Goal: Information Seeking & Learning: Check status

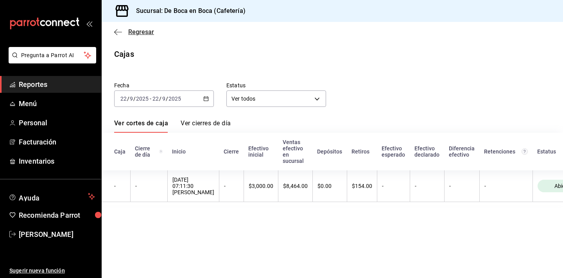
click at [136, 29] on span "Regresar" at bounding box center [141, 31] width 26 height 7
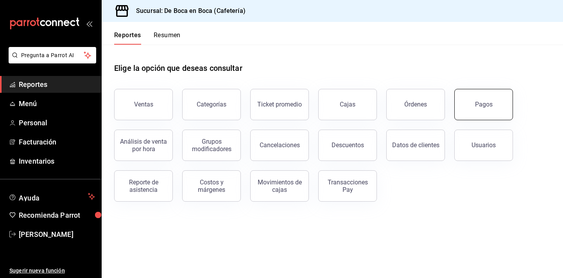
click at [495, 102] on button "Pagos" at bounding box center [483, 104] width 59 height 31
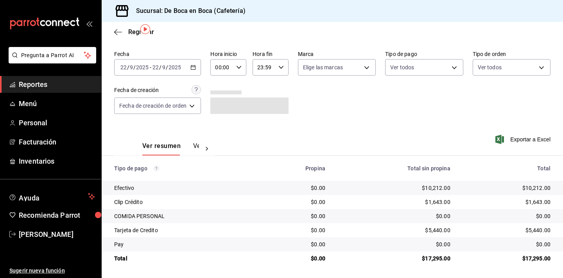
scroll to position [25, 0]
click at [132, 31] on span "Regresar" at bounding box center [141, 31] width 26 height 7
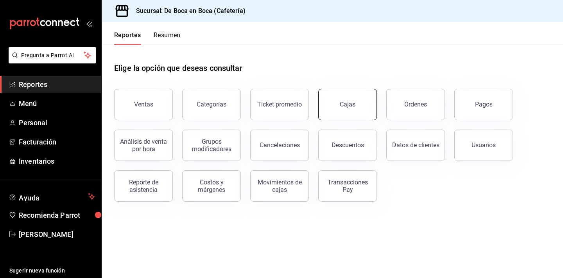
click at [349, 102] on div "Cajas" at bounding box center [348, 104] width 16 height 9
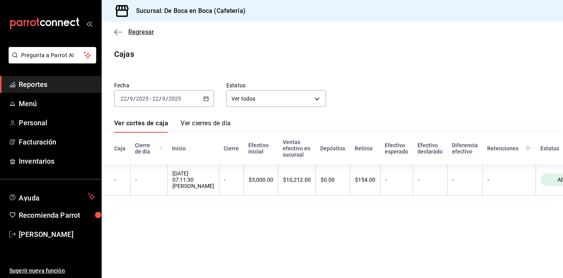
click at [135, 33] on span "Regresar" at bounding box center [141, 31] width 26 height 7
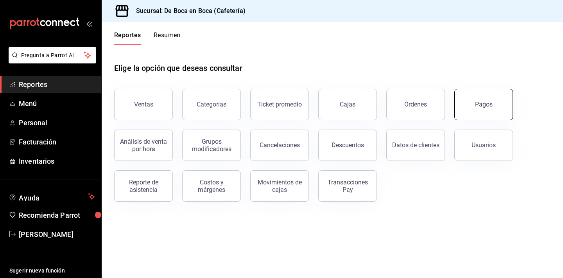
click at [473, 93] on button "Pagos" at bounding box center [483, 104] width 59 height 31
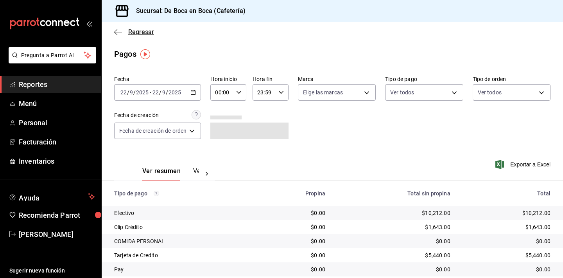
click at [136, 35] on span "Regresar" at bounding box center [141, 31] width 26 height 7
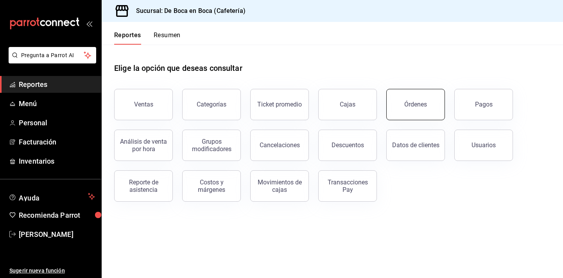
click at [402, 108] on button "Órdenes" at bounding box center [415, 104] width 59 height 31
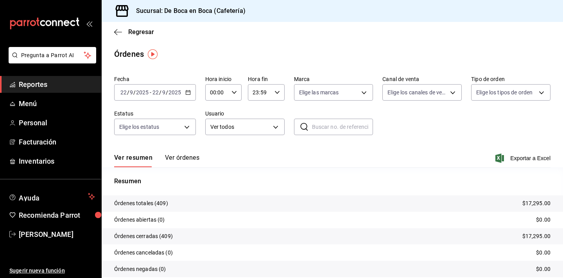
click at [185, 156] on button "Ver órdenes" at bounding box center [182, 160] width 34 height 13
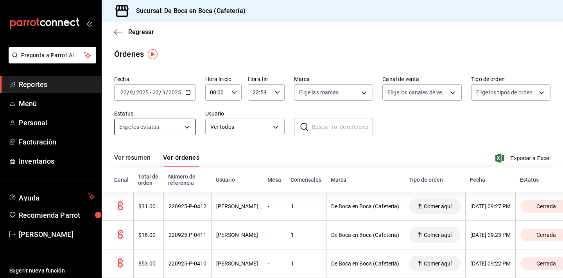
click at [178, 131] on body "Pregunta a Parrot AI Reportes Menú Personal Facturación Inventarios Ayuda Recom…" at bounding box center [281, 139] width 563 height 278
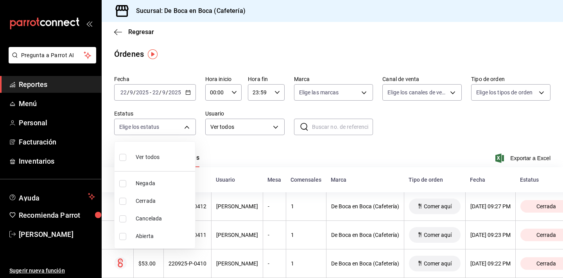
click at [144, 36] on div at bounding box center [281, 139] width 563 height 278
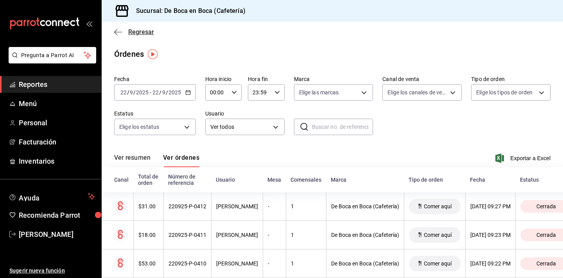
click at [148, 31] on span "Regresar" at bounding box center [141, 31] width 26 height 7
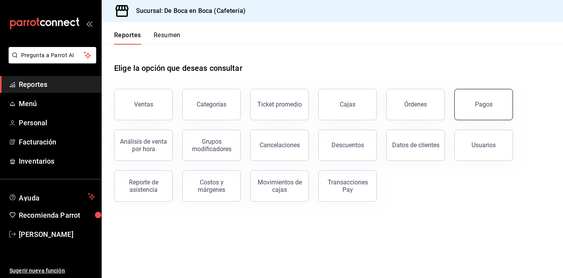
click at [476, 99] on button "Pagos" at bounding box center [483, 104] width 59 height 31
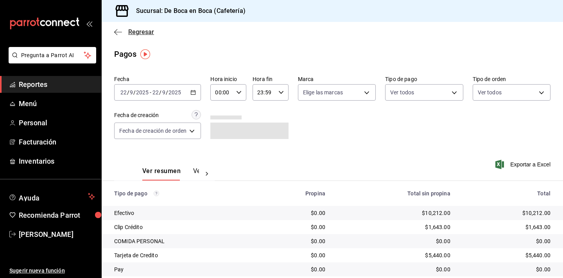
click at [142, 33] on span "Regresar" at bounding box center [141, 31] width 26 height 7
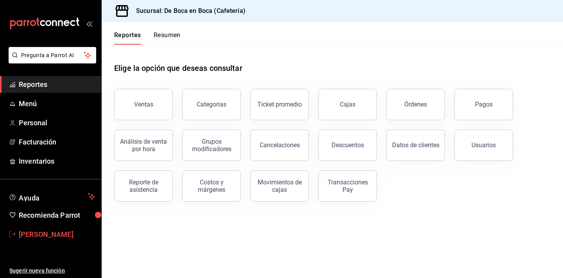
click at [36, 232] on span "[PERSON_NAME]" at bounding box center [57, 234] width 76 height 11
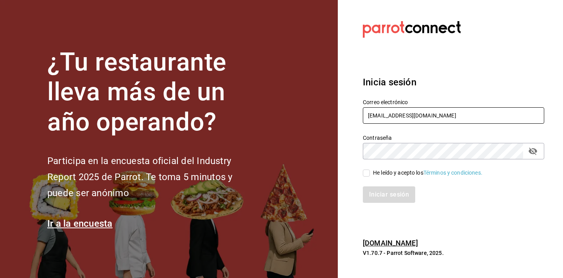
type input "[EMAIL_ADDRESS][DOMAIN_NAME]"
click at [386, 168] on div "He leído y acepto los Términos y condiciones." at bounding box center [449, 168] width 191 height 18
click at [384, 171] on div "He leído y acepto los Términos y condiciones." at bounding box center [427, 173] width 109 height 8
click at [370, 171] on input "He leído y acepto los Términos y condiciones." at bounding box center [366, 172] width 7 height 7
checkbox input "true"
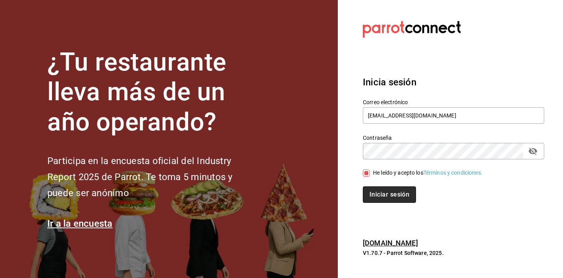
click at [382, 189] on button "Iniciar sesión" at bounding box center [389, 194] width 53 height 16
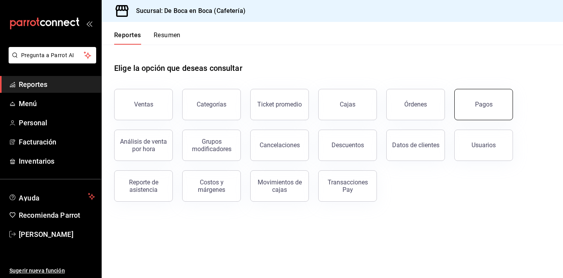
click at [493, 114] on button "Pagos" at bounding box center [483, 104] width 59 height 31
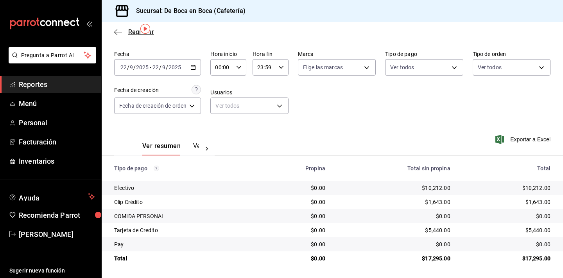
scroll to position [25, 0]
click at [137, 33] on span "Regresar" at bounding box center [141, 31] width 26 height 7
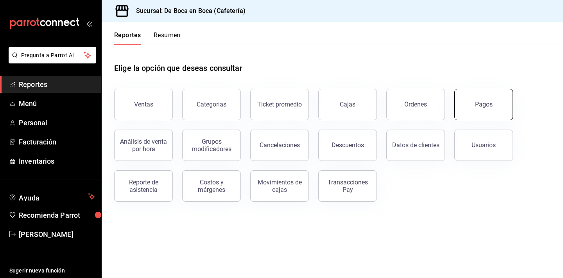
click at [461, 108] on button "Pagos" at bounding box center [483, 104] width 59 height 31
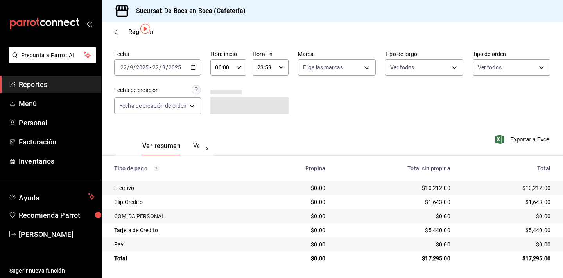
scroll to position [25, 0]
click at [192, 109] on body "Pregunta a Parrot AI Reportes Menú Personal Facturación Inventarios Ayuda Recom…" at bounding box center [281, 139] width 563 height 278
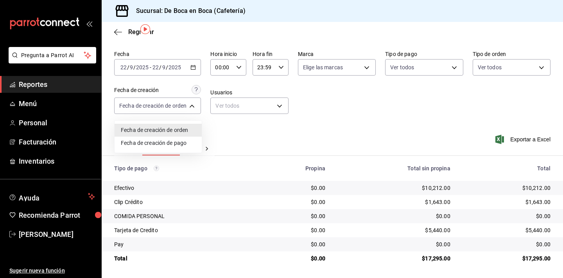
click at [190, 129] on li "Fecha de creación de orden" at bounding box center [158, 130] width 87 height 13
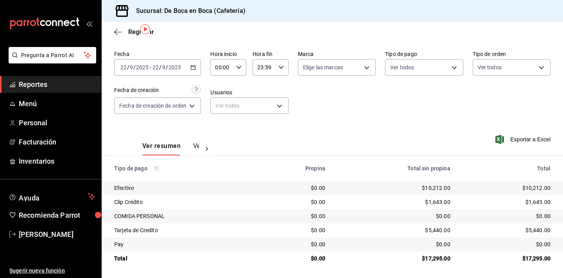
click at [197, 66] on div "2025-09-22 22 / 9 / 2025 - 2025-09-22 22 / 9 / 2025" at bounding box center [157, 67] width 87 height 16
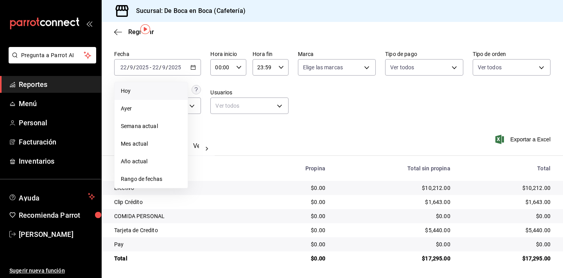
click at [170, 94] on span "Hoy" at bounding box center [151, 91] width 61 height 8
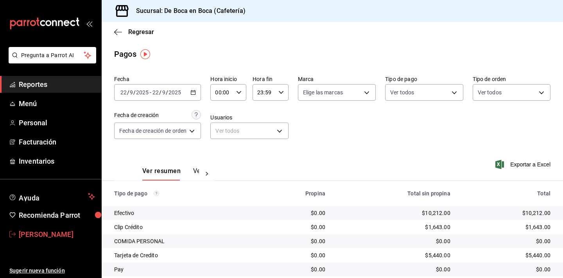
click at [47, 235] on span "[PERSON_NAME]" at bounding box center [57, 234] width 76 height 11
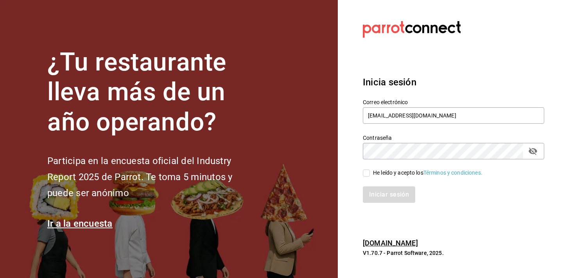
type input "GERENTE.ESCA.TEPEPAN@DEBOCAENBOCA.NET"
click at [375, 174] on div "He leído y acepto los Términos y condiciones." at bounding box center [427, 173] width 109 height 8
click at [370, 174] on input "He leído y acepto los Términos y condiciones." at bounding box center [366, 172] width 7 height 7
checkbox input "true"
click at [387, 194] on button "Iniciar sesión" at bounding box center [389, 194] width 53 height 16
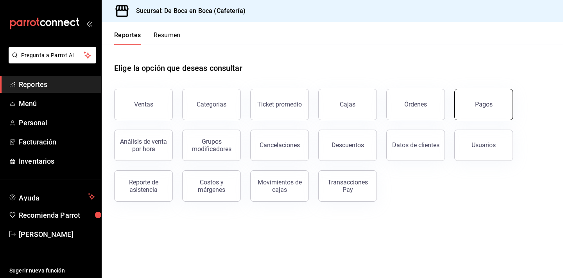
click at [489, 111] on button "Pagos" at bounding box center [483, 104] width 59 height 31
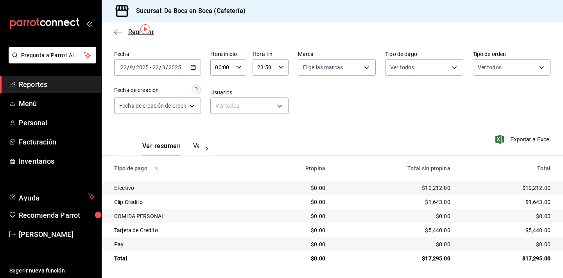
click at [133, 30] on span "Regresar" at bounding box center [141, 31] width 26 height 7
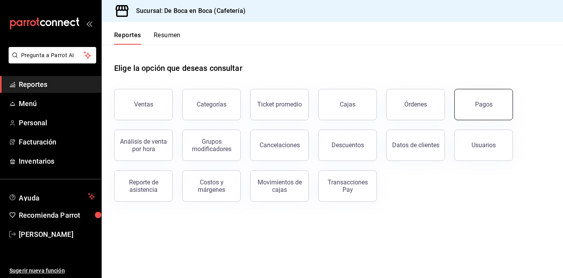
click at [461, 109] on button "Pagos" at bounding box center [483, 104] width 59 height 31
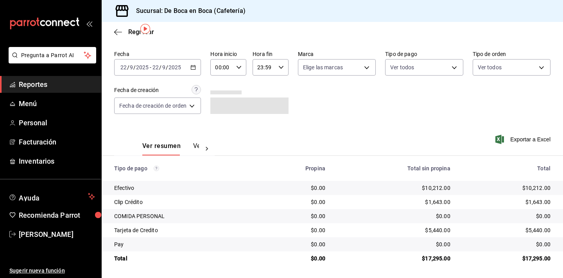
scroll to position [25, 0]
click at [129, 30] on span "Regresar" at bounding box center [141, 31] width 26 height 7
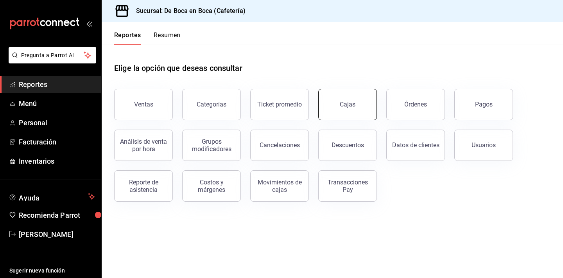
click at [352, 101] on div "Cajas" at bounding box center [348, 104] width 16 height 9
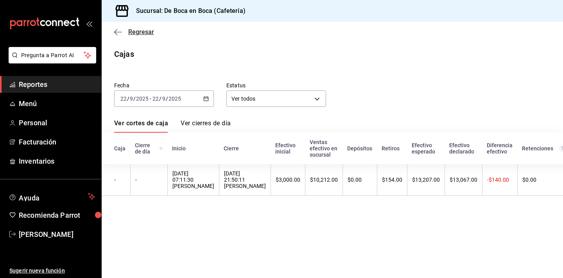
click at [143, 34] on span "Regresar" at bounding box center [141, 31] width 26 height 7
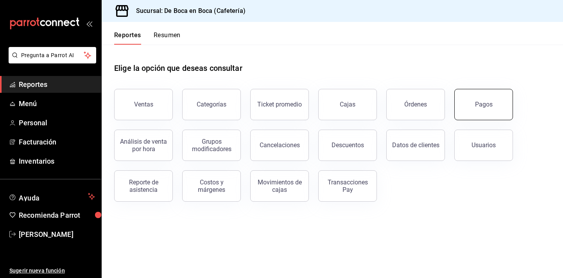
click at [497, 110] on button "Pagos" at bounding box center [483, 104] width 59 height 31
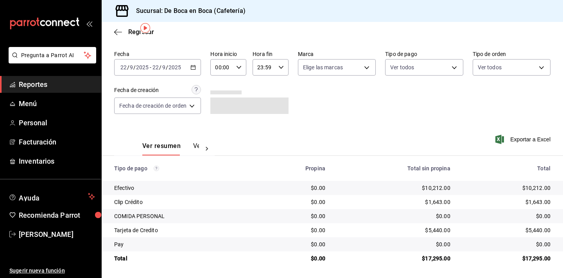
scroll to position [25, 0]
click at [135, 35] on span "Regresar" at bounding box center [141, 31] width 26 height 7
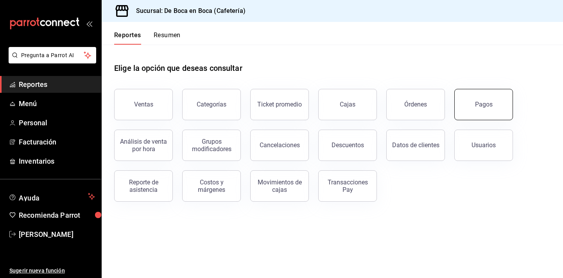
click at [490, 98] on button "Pagos" at bounding box center [483, 104] width 59 height 31
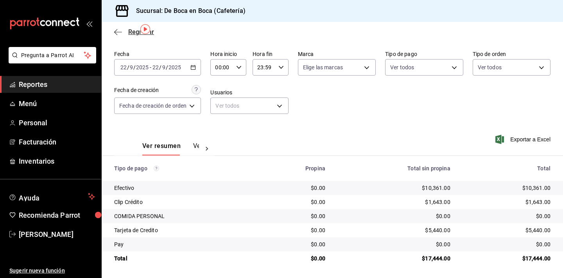
click at [130, 33] on span "Regresar" at bounding box center [141, 31] width 26 height 7
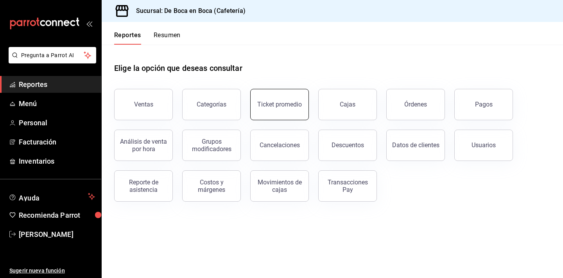
click at [290, 99] on button "Ticket promedio" at bounding box center [279, 104] width 59 height 31
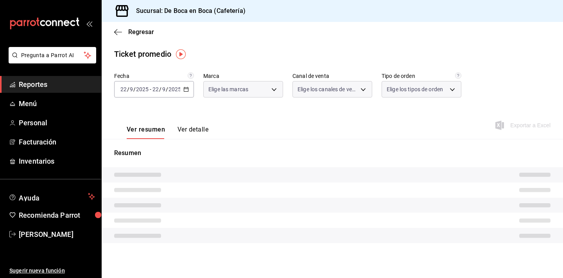
type input "4eab8db2-e1dc-4fb3-9b1f-7fa82010a4f3"
type input "PARROT,UBER_EATS,RAPPI,DIDI_FOOD,ONLINE"
type input "61aa6ed0-89e8-4ade-ab8f-9d5a6c3a5d55,64c7675a-ad12-4e92-a92e-381dad39d6f0,EXTER…"
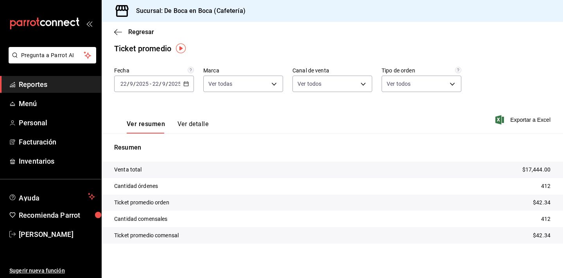
scroll to position [5, 0]
click at [125, 50] on div "Ticket promedio" at bounding box center [142, 49] width 57 height 12
click at [135, 33] on span "Regresar" at bounding box center [141, 31] width 26 height 7
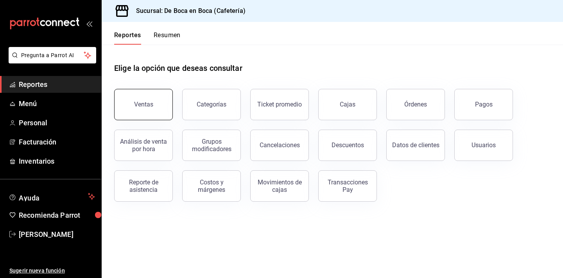
click at [143, 101] on button "Ventas" at bounding box center [143, 104] width 59 height 31
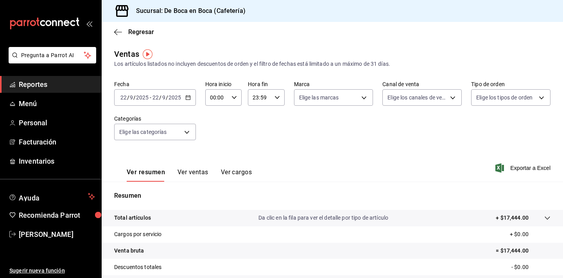
click at [198, 172] on button "Ver ventas" at bounding box center [193, 174] width 31 height 13
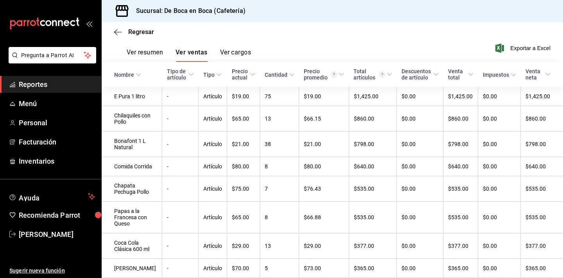
scroll to position [140, 0]
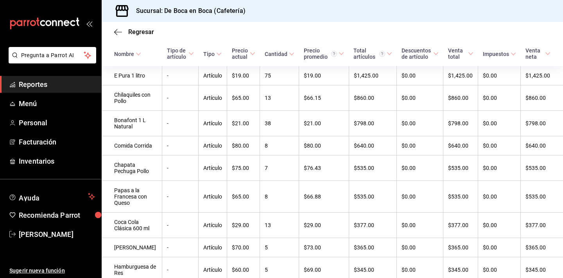
click at [282, 59] on th "Cantidad" at bounding box center [279, 53] width 39 height 25
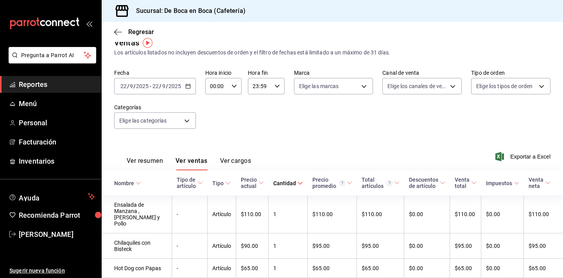
click at [289, 180] on div "Cantidad" at bounding box center [284, 183] width 23 height 6
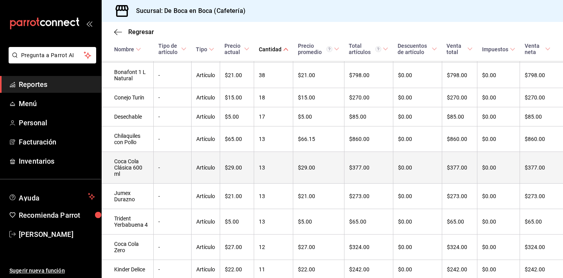
scroll to position [180, 0]
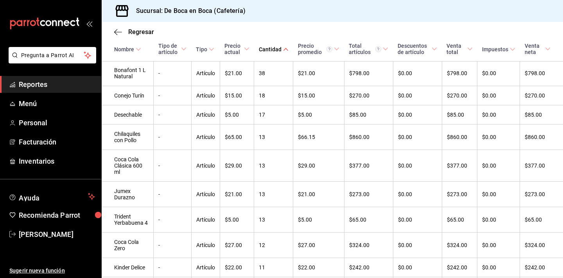
click at [282, 48] on div "Cantidad" at bounding box center [270, 49] width 23 height 6
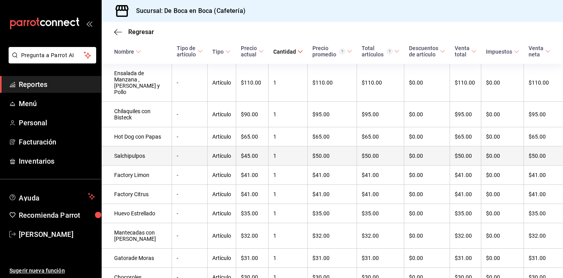
scroll to position [149, 0]
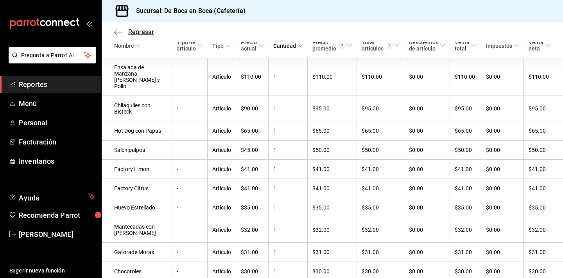
click at [131, 34] on span "Regresar" at bounding box center [141, 31] width 26 height 7
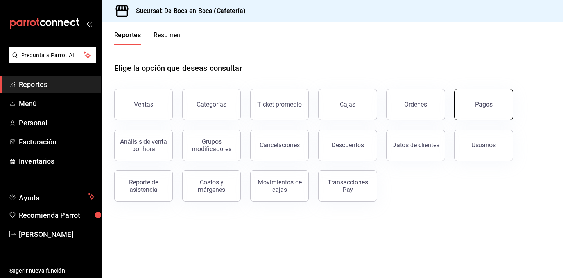
click at [476, 101] on div "Pagos" at bounding box center [484, 104] width 18 height 7
